Goal: Navigation & Orientation: Go to known website

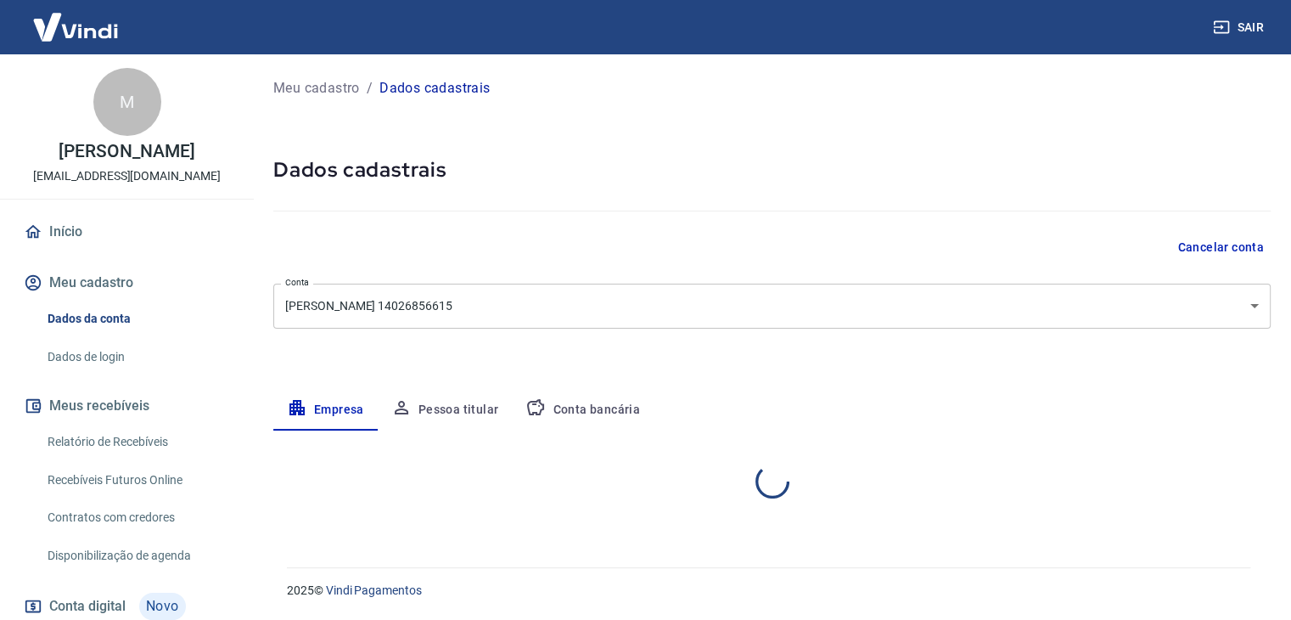
select select "MG"
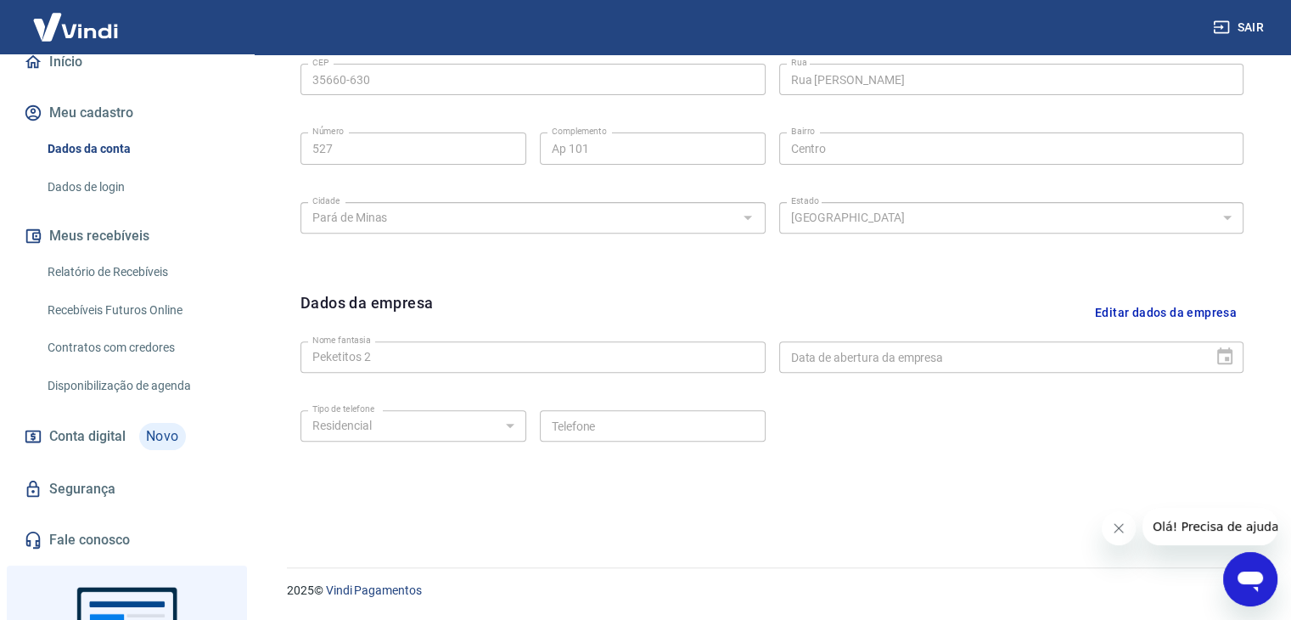
scroll to position [85, 0]
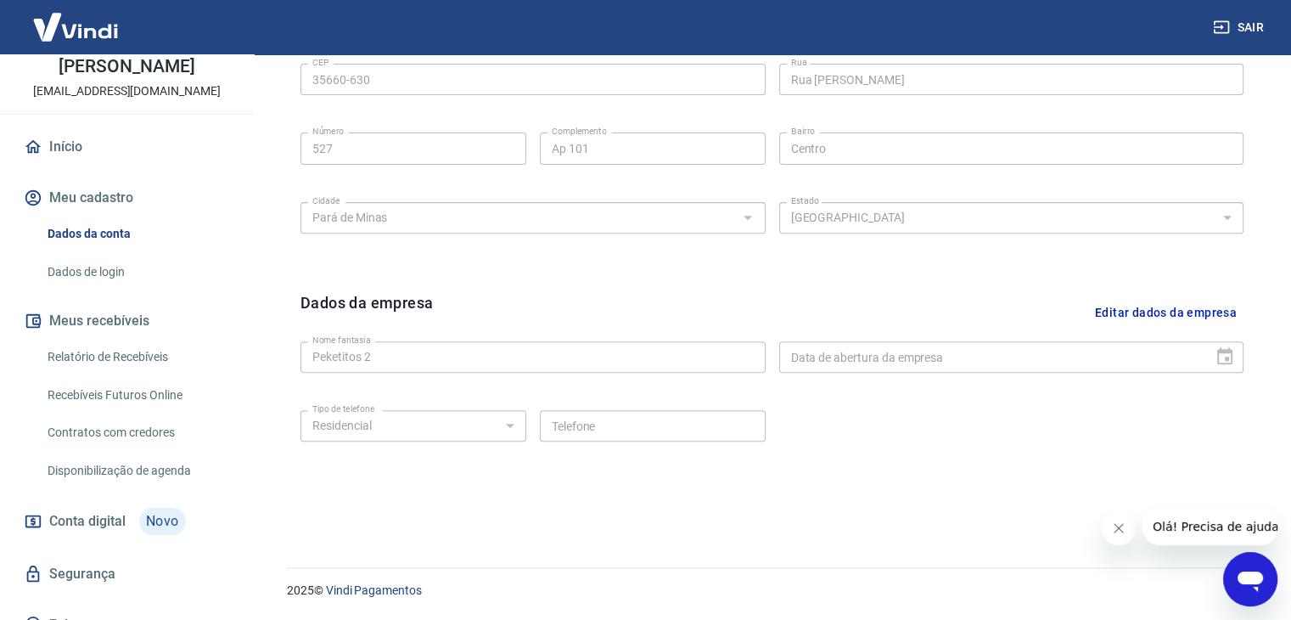
click at [102, 157] on link "Início" at bounding box center [126, 146] width 213 height 37
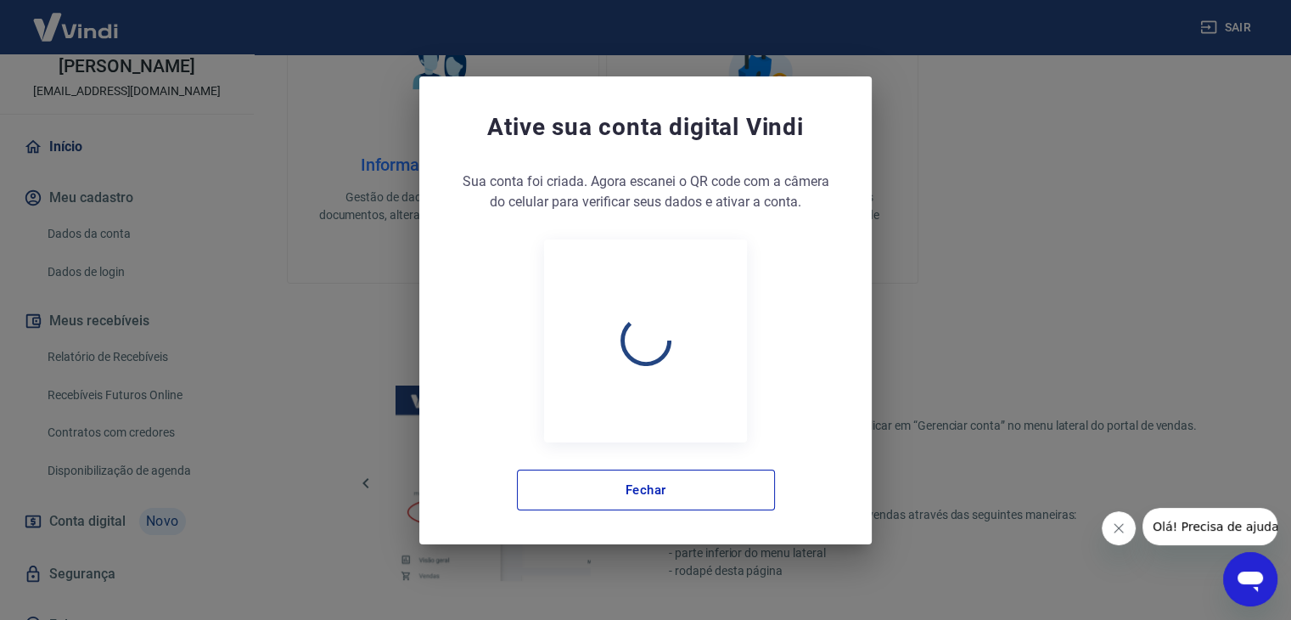
scroll to position [895, 0]
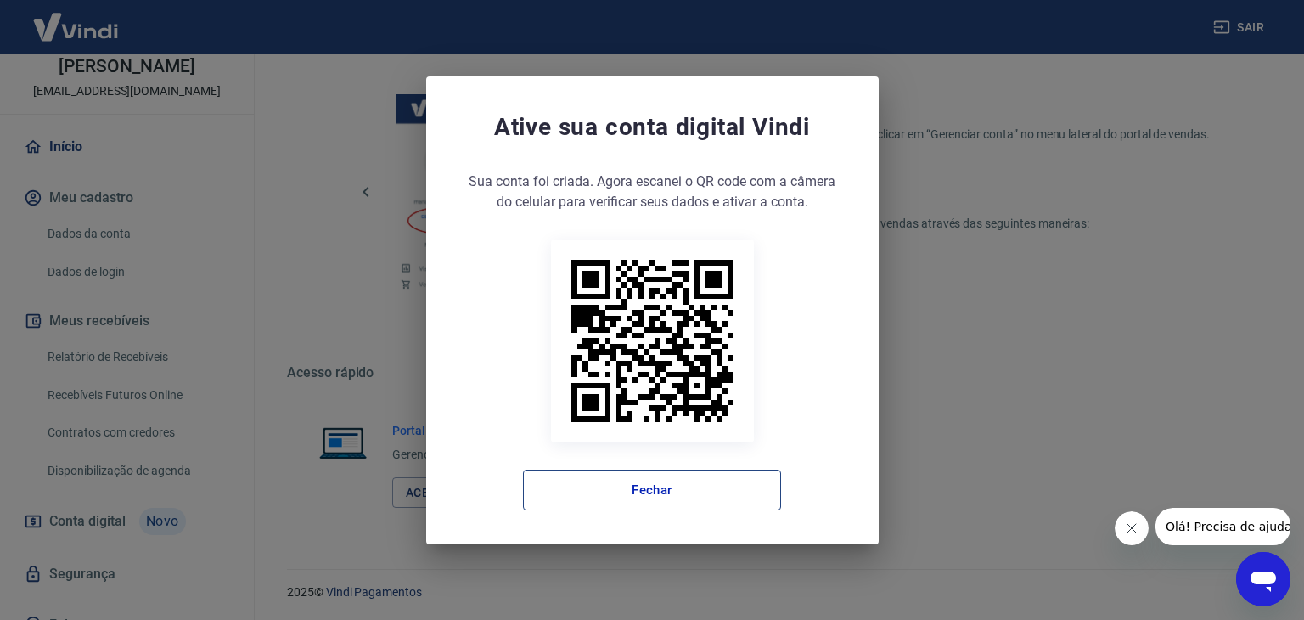
click at [671, 483] on button "Fechar" at bounding box center [652, 489] width 258 height 41
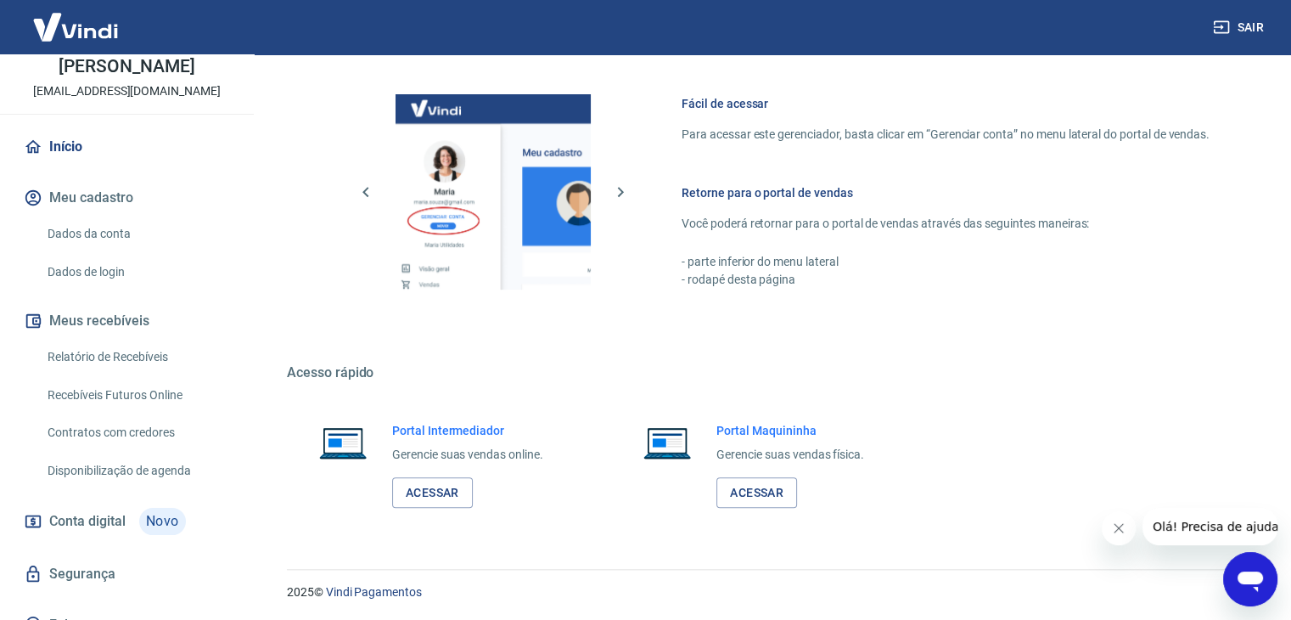
scroll to position [896, 0]
click at [428, 492] on link "Acessar" at bounding box center [432, 491] width 81 height 31
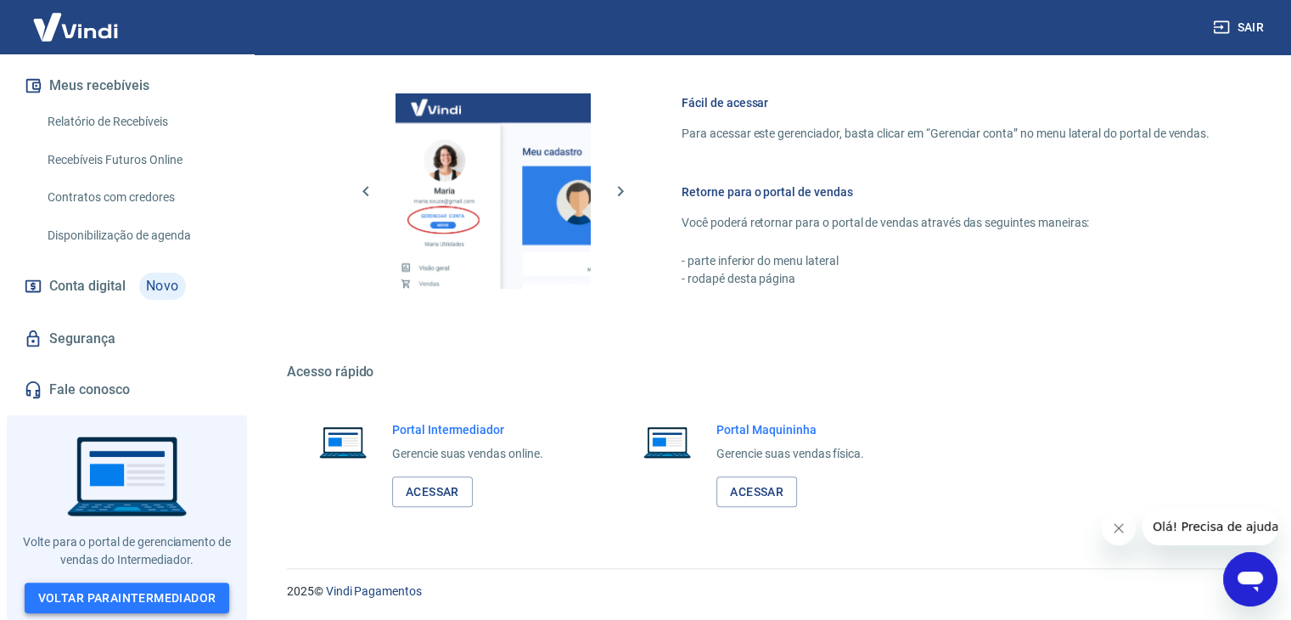
click at [197, 599] on link "Voltar para Intermediador" at bounding box center [127, 597] width 205 height 31
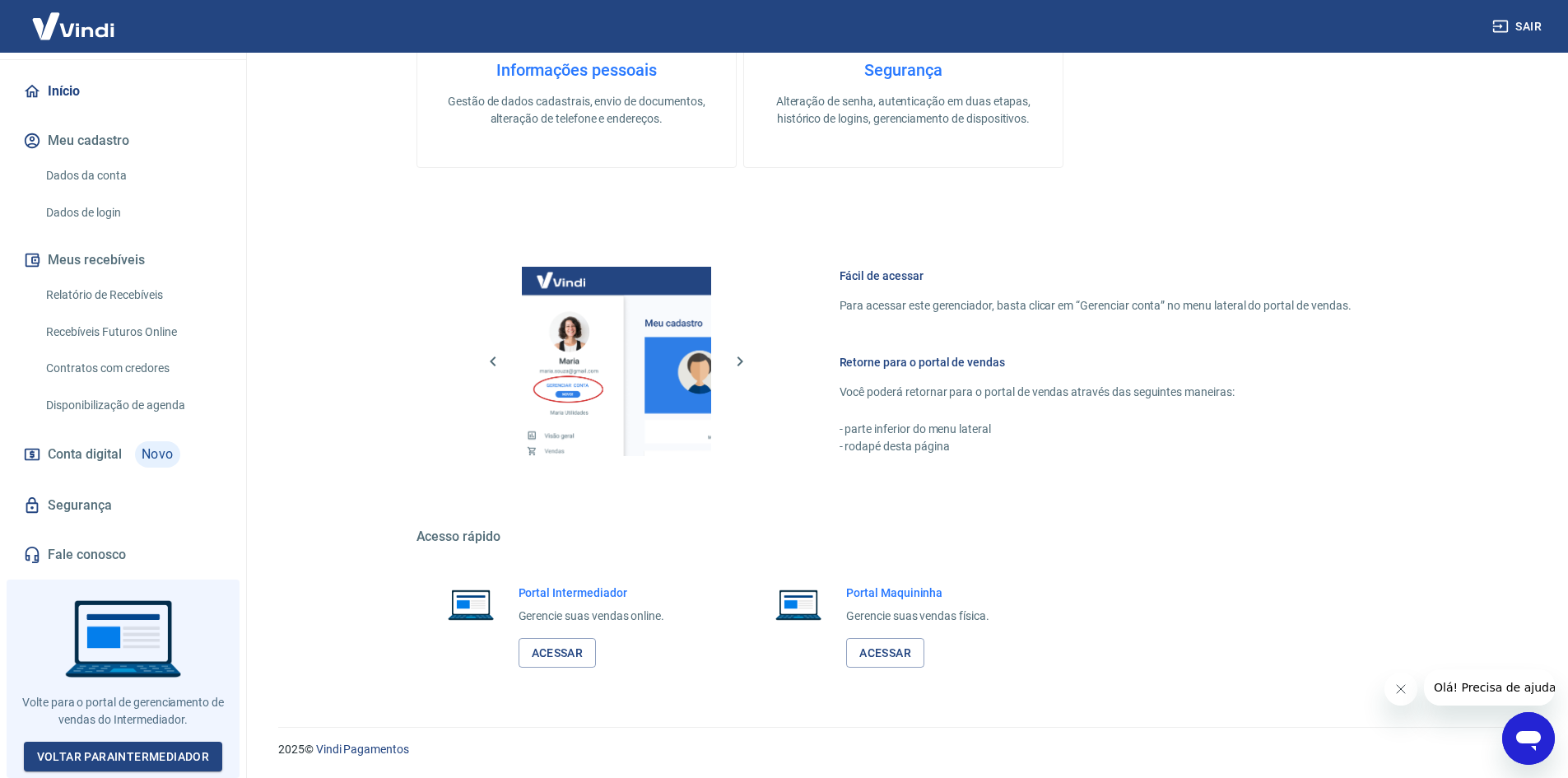
scroll to position [145, 0]
